Goal: Communication & Community: Answer question/provide support

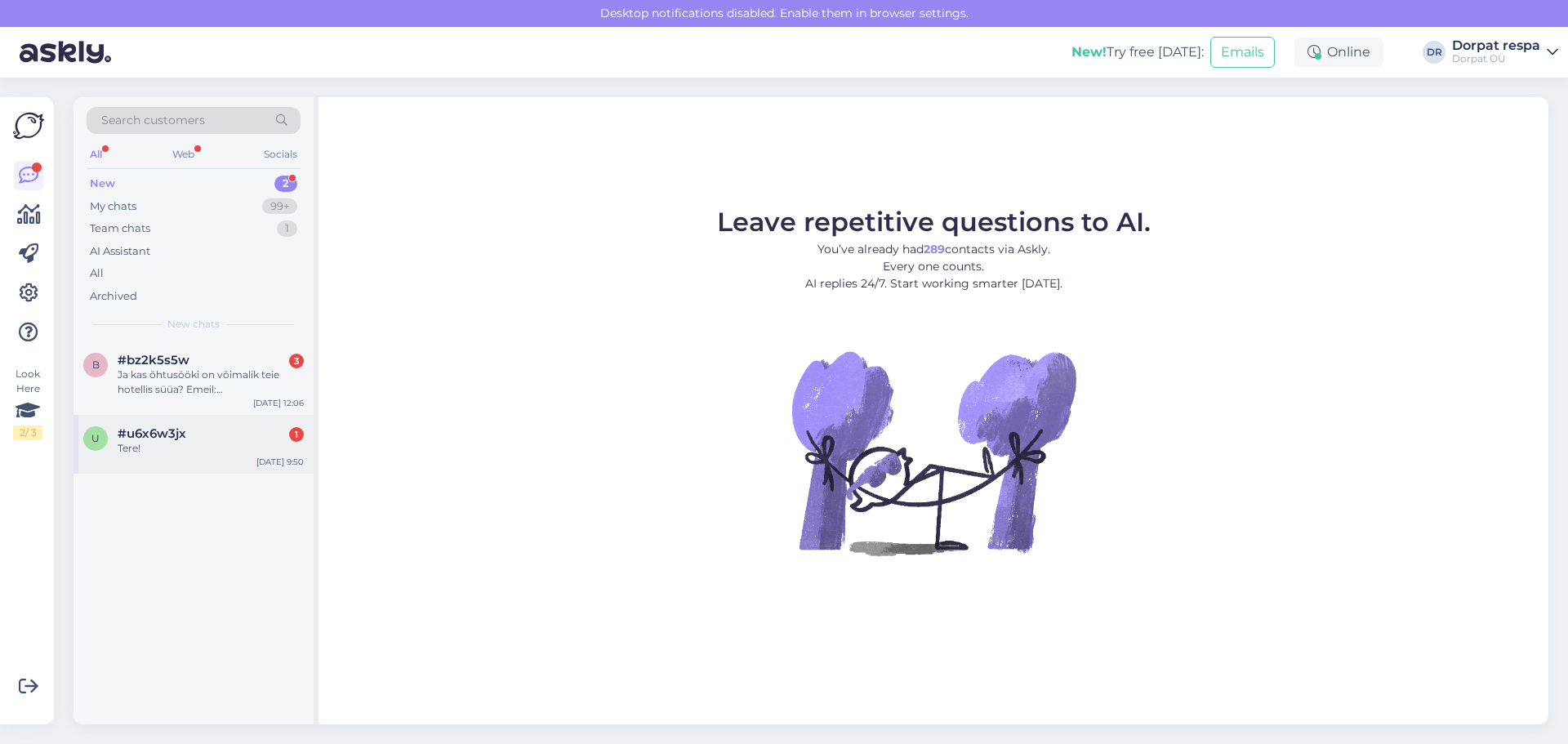
click at [193, 435] on div "#u6x6w3jx 1" at bounding box center [210, 434] width 186 height 15
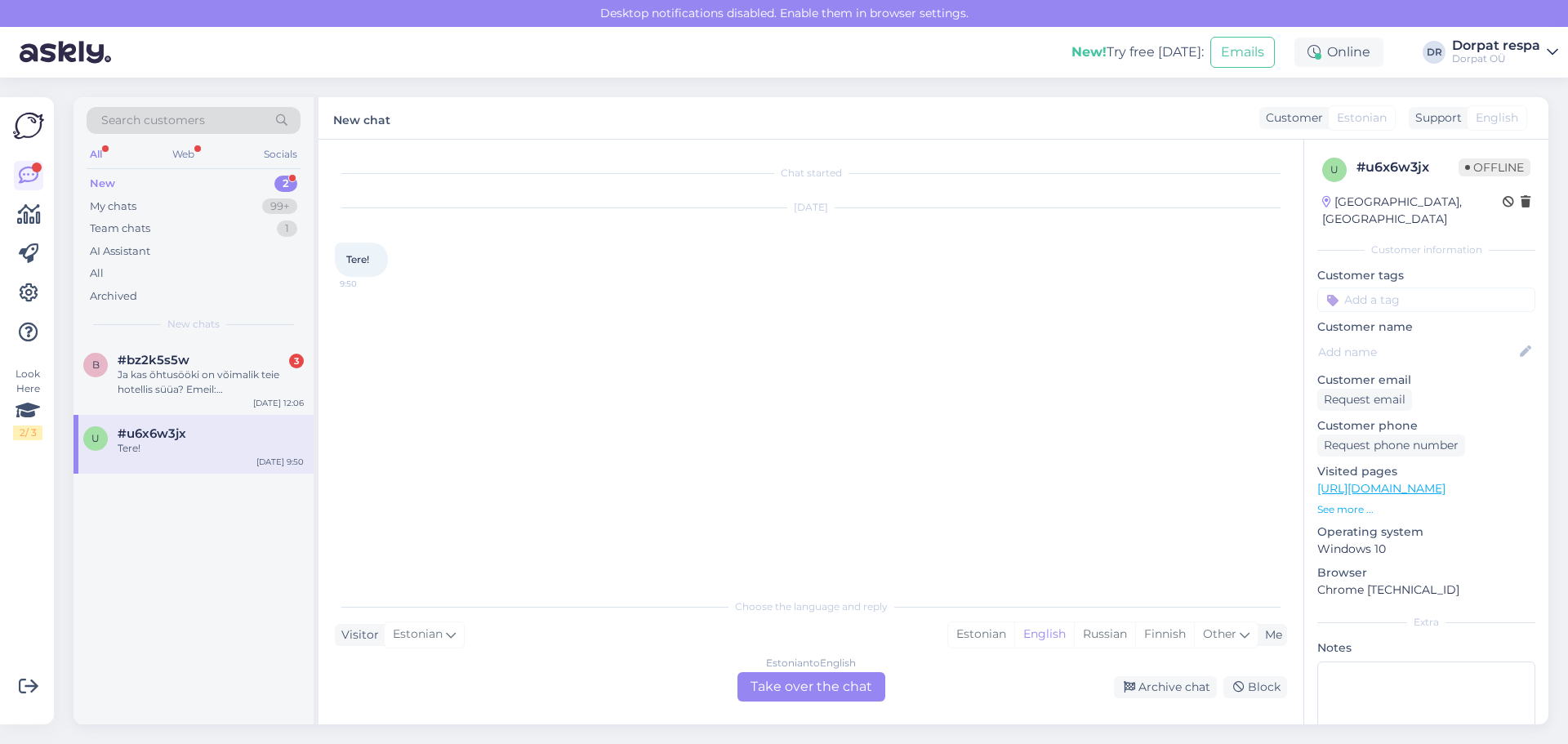
click at [781, 680] on div "Estonian to English Take over the chat" at bounding box center [811, 687] width 148 height 29
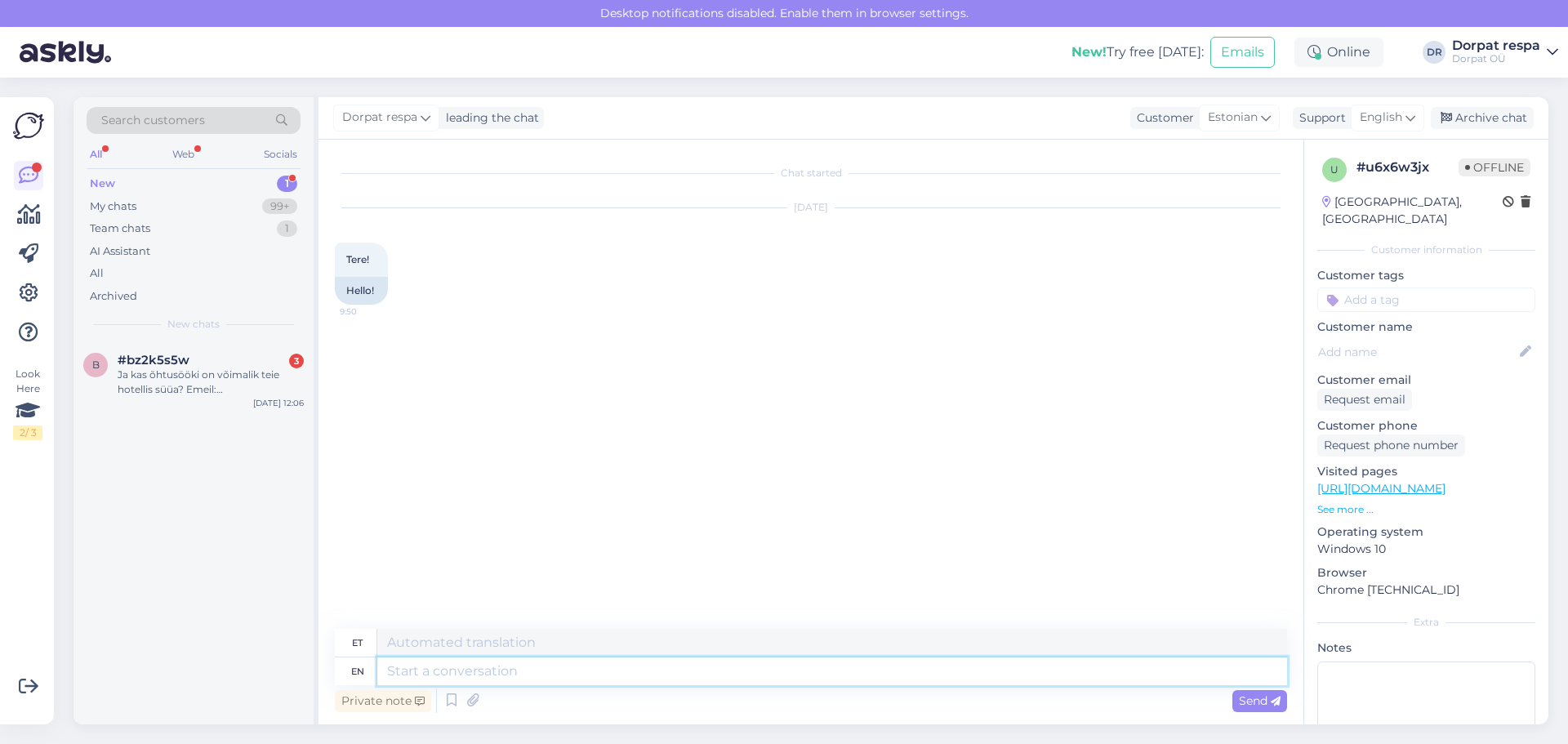
click at [496, 678] on textarea at bounding box center [832, 671] width 910 height 27
type textarea "Tere!"
click at [1245, 696] on span "Send" at bounding box center [1259, 701] width 42 height 15
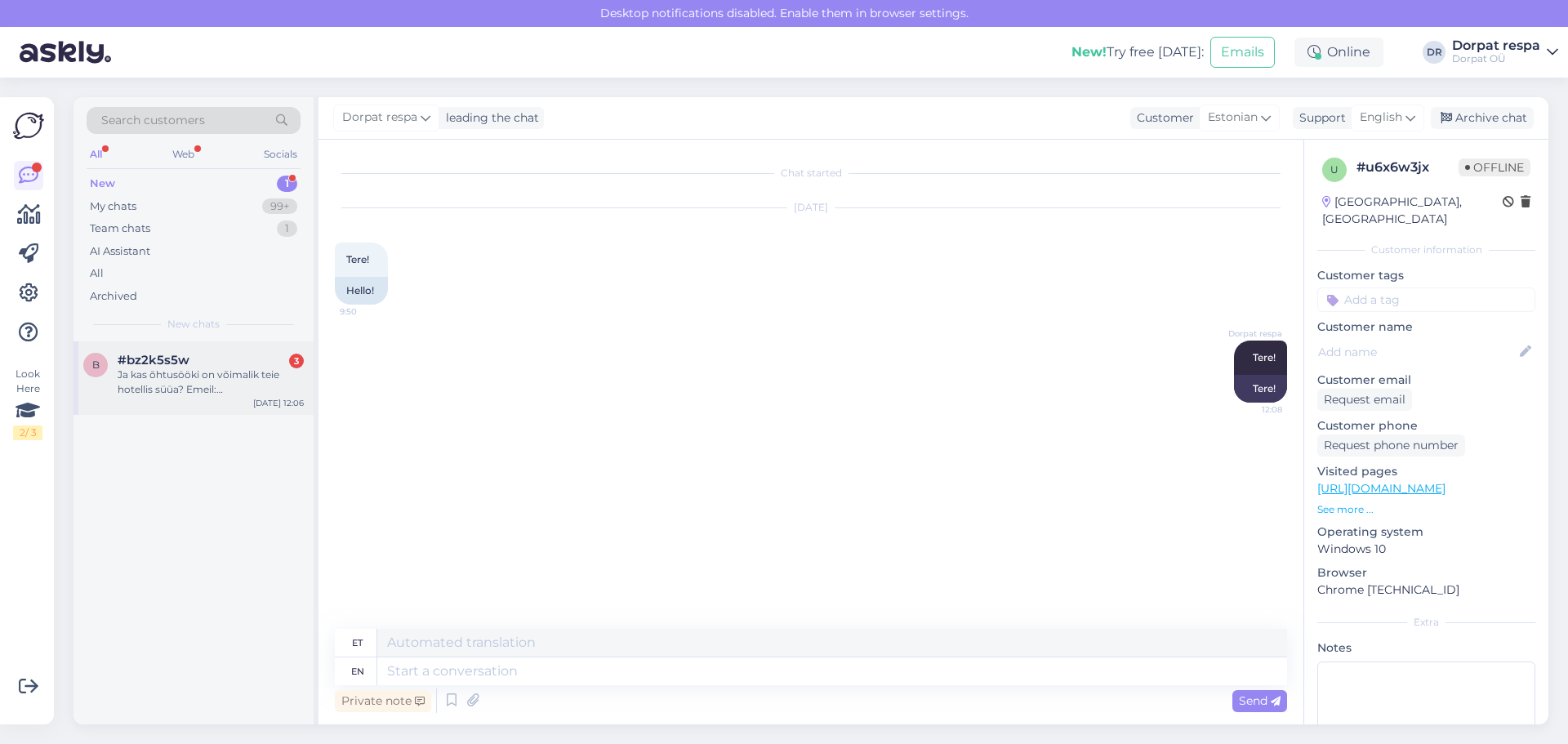
click at [187, 376] on div "Ja kas õhtusööki on võimalik teie hotellis süüa? Emeil:[EMAIL_ADDRESS][DOMAIN_N…" at bounding box center [210, 382] width 186 height 29
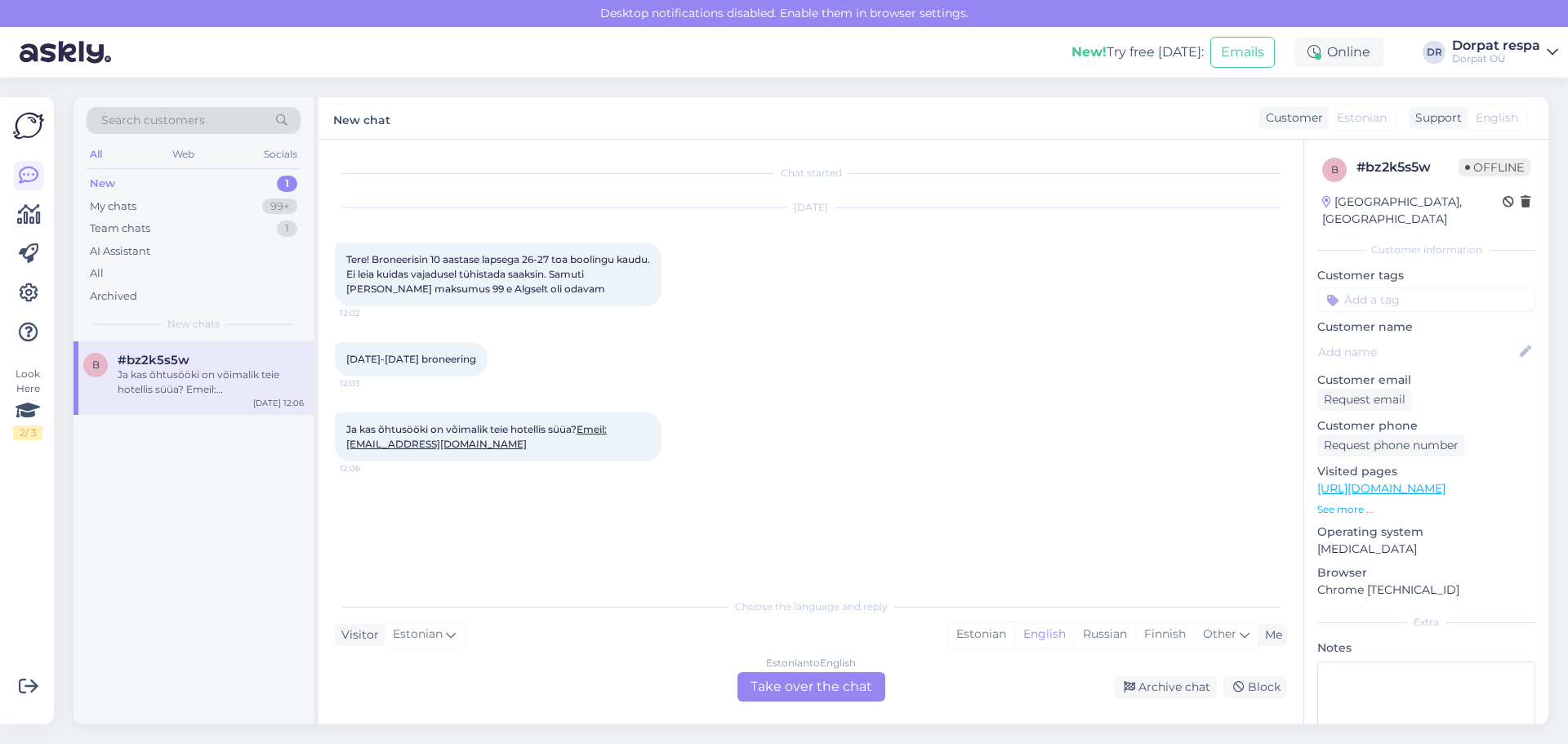
click at [782, 687] on div "Estonian to English Take over the chat" at bounding box center [811, 687] width 148 height 29
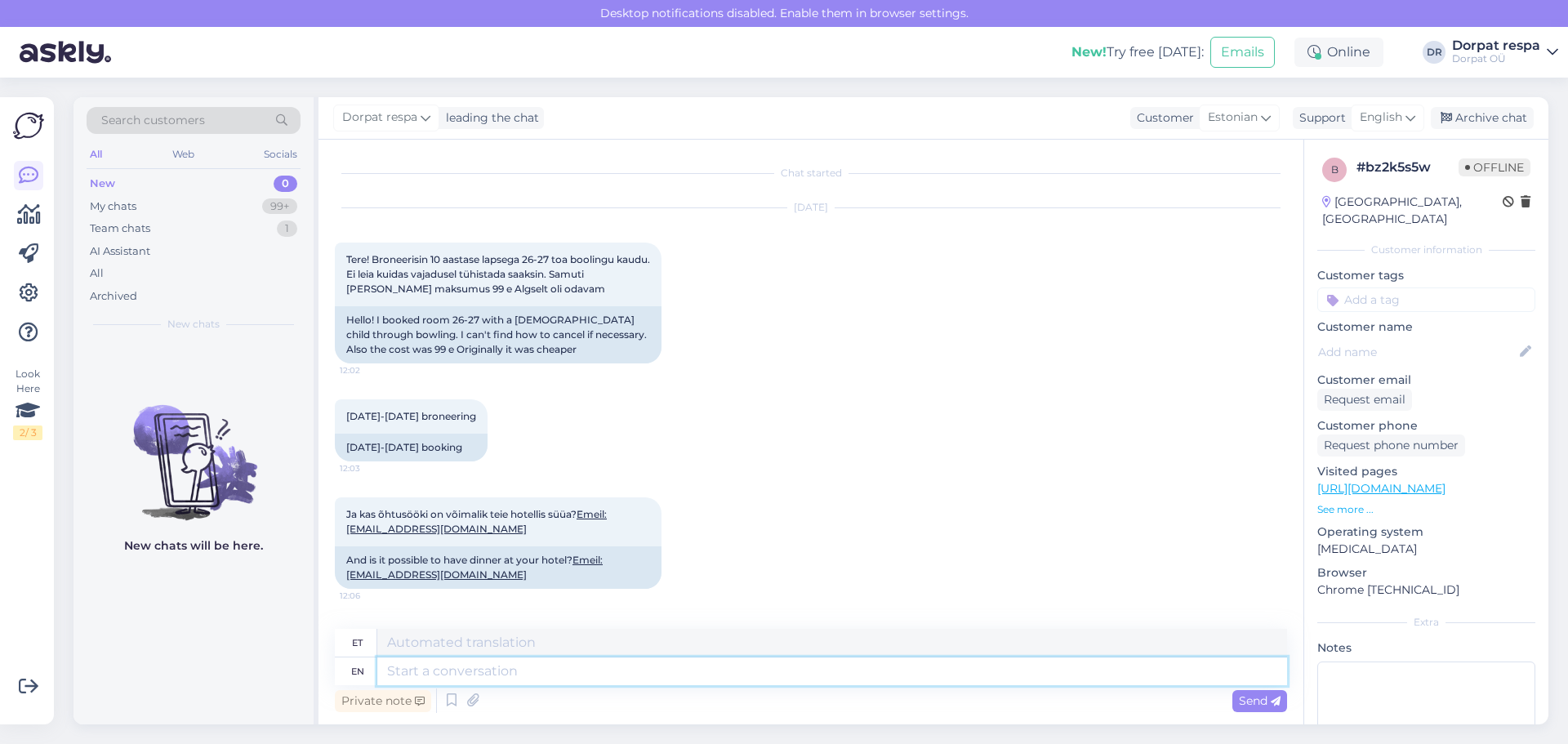
click at [499, 667] on textarea at bounding box center [832, 671] width 910 height 27
type textarea "Tere!"
type textarea "Tere! Bookingu"
type textarea "Tere! Broneerimine"
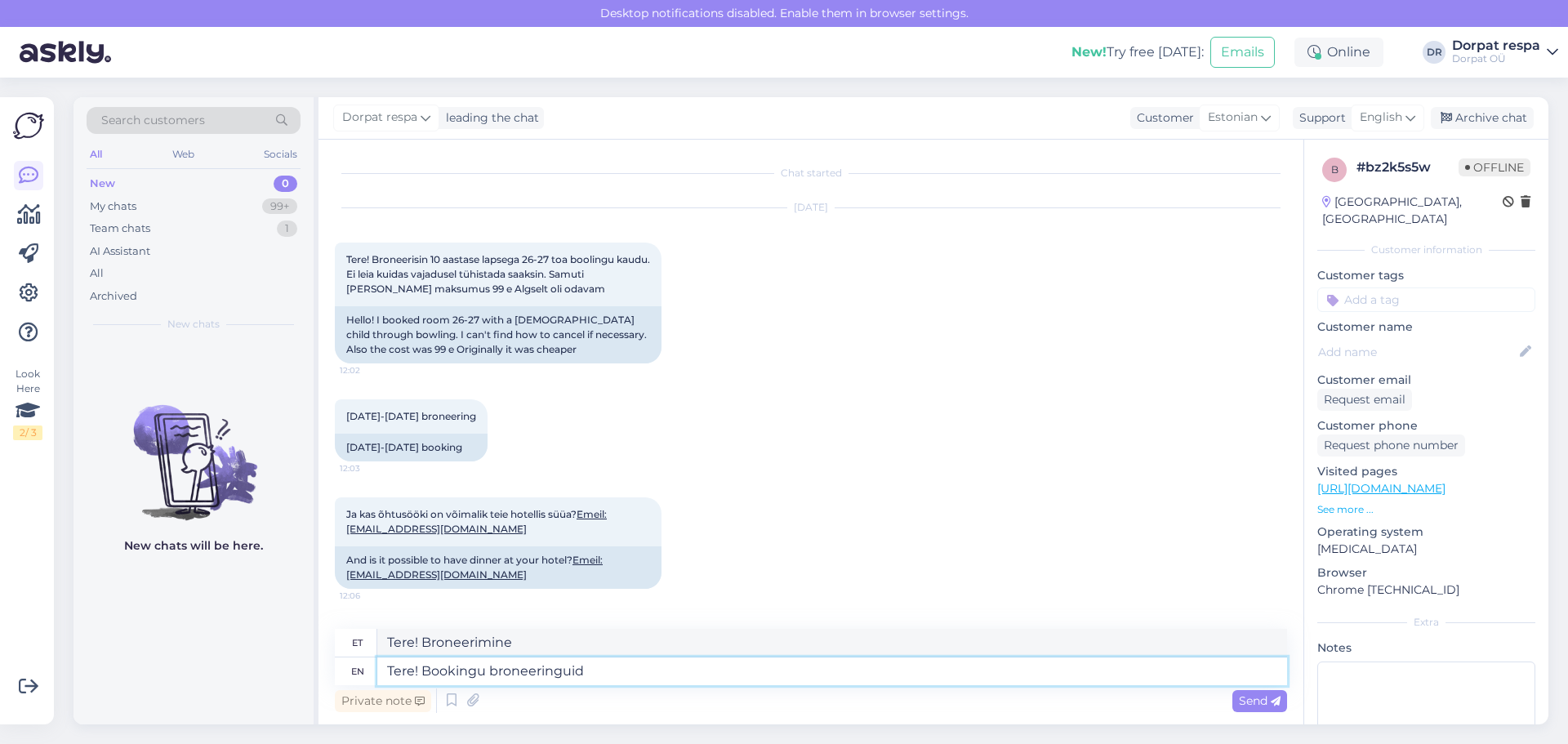
type textarea "Tere! Bookingu broneeringuid"
type textarea "Tere! Broneerimisjuhend"
type textarea "Tere! Bookingu broneeringuid kahjuks"
type textarea "Tere! Bookingu broneeringuid kahjuks tühistada"
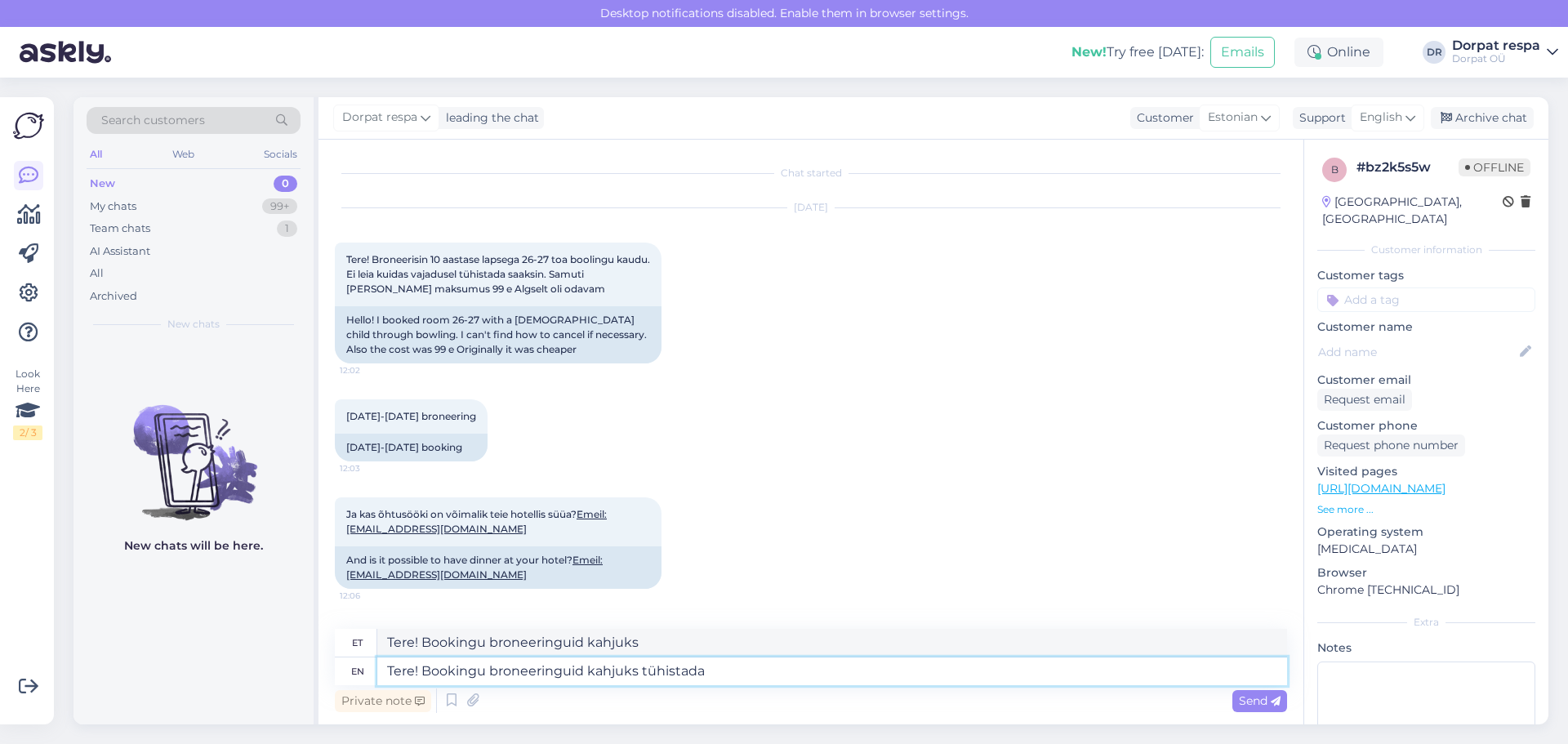
type textarea "Tere! Bookingu broneeringuid kahjuks tühistada"
type textarea "Tere! Bookingu broneeringuid kahjuks tühistada me e"
type textarea "Tere! Bookingu broneeringuid kahjuks tühistada me"
type textarea "Tere! Bookingu broneeringuid kahjuks tühistada me ei"
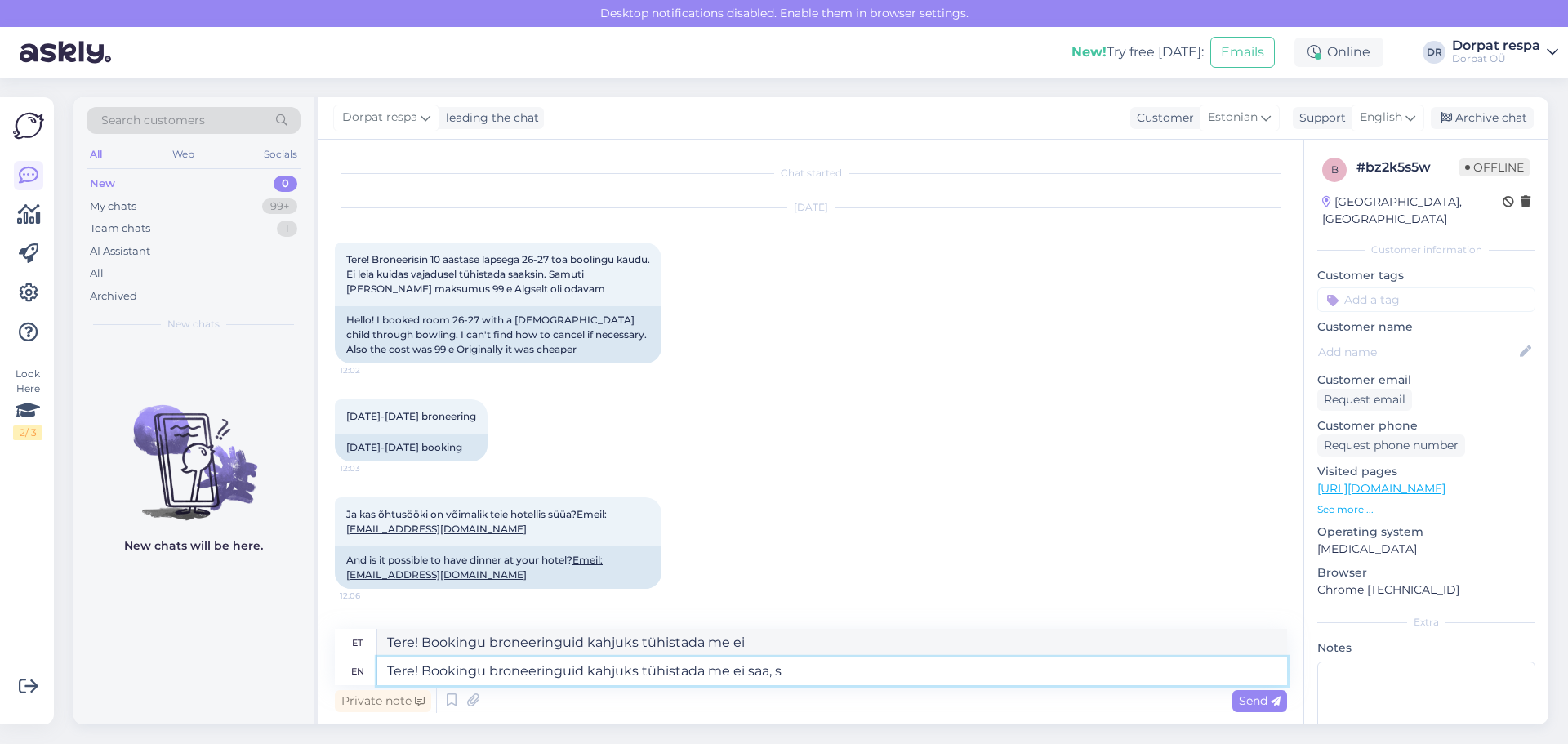
type textarea "Tere! Bookingu broneeringuid kahjuks tühistada me ei saa, sa"
type textarea "Tere! Bookingu broneeringuid kahjuks tühistada me ei saa,"
type textarea "Tere! Bookingu broneeringuid kahjuks tühistada me ei saa, saate"
type textarea "Tere! Bookingu broneeringuid kahjuks tühistada me ei saa, saate seda t"
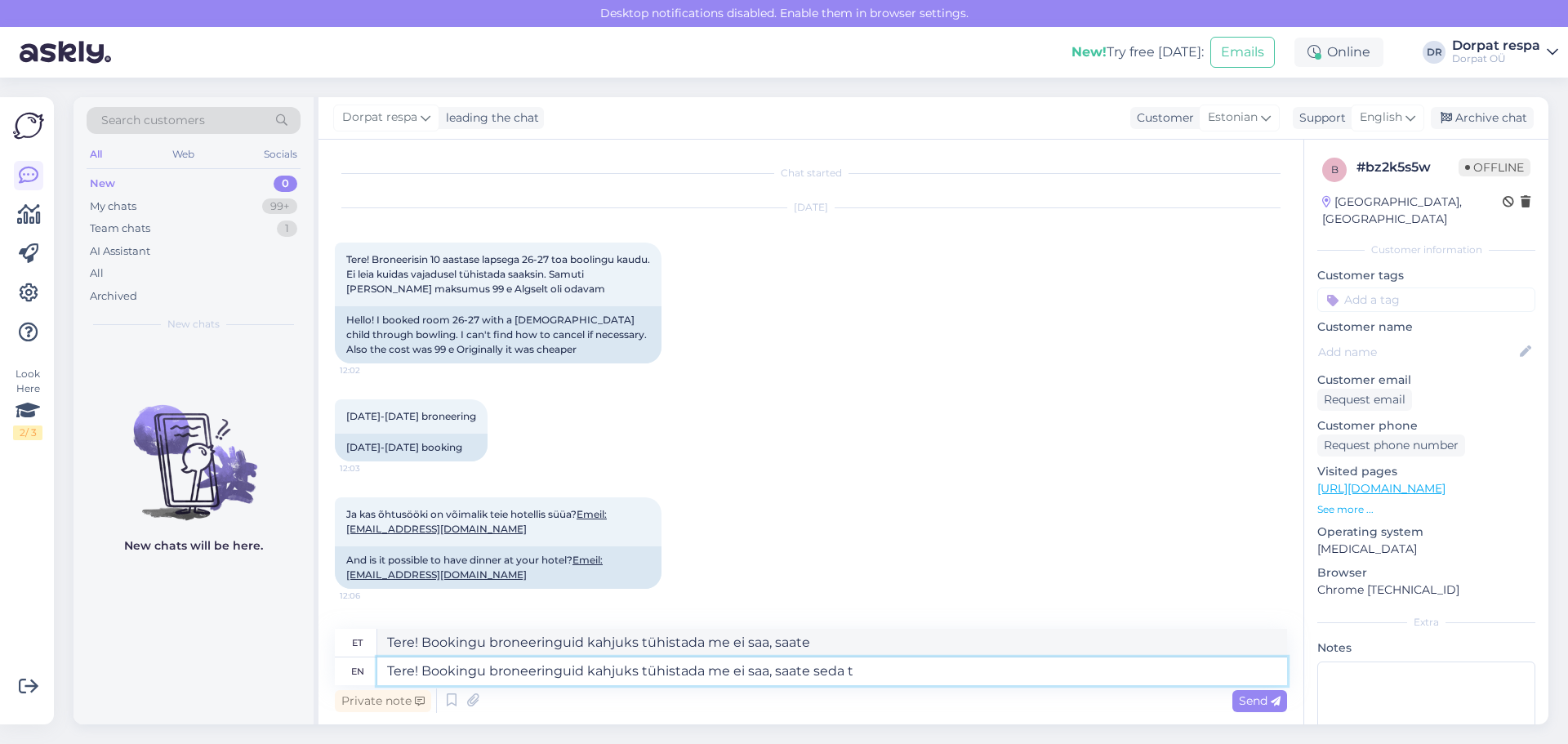
type textarea "Tere! Bookingu broneeringuid kahjuks tühistada me ei saa, saate seda"
type textarea "Tere! Bookingu broneeringuid kahjuks tühistada me ei saa, saate [PERSON_NAME]"
type textarea "Tere! Bookingu broneeringuid kahjuks tühistada me ei saa, saate [PERSON_NAME] B…"
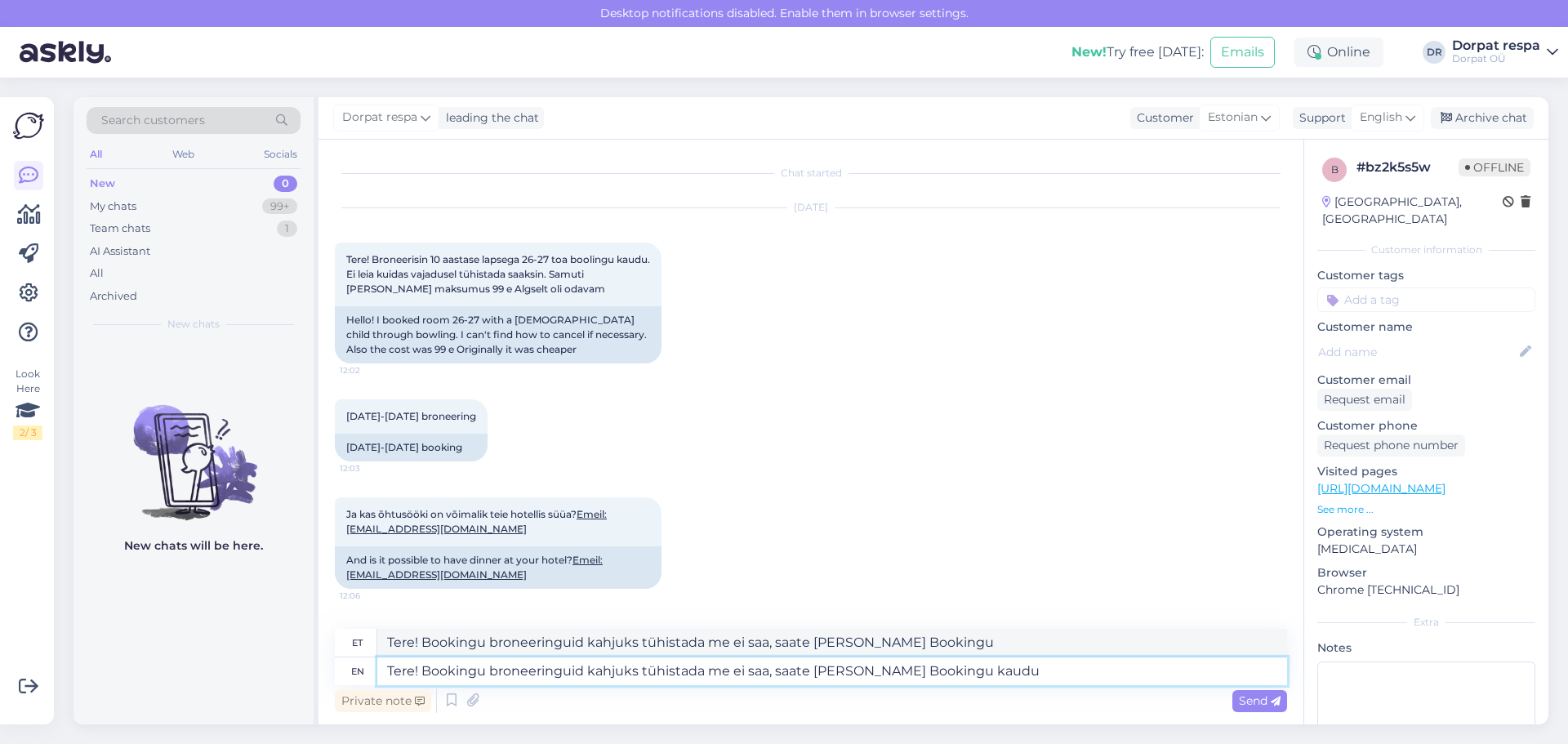
type textarea "Tere! Bookingu broneeringuid kahjuks tühistada me ei saa, saate [PERSON_NAME] B…"
